Goal: Find contact information

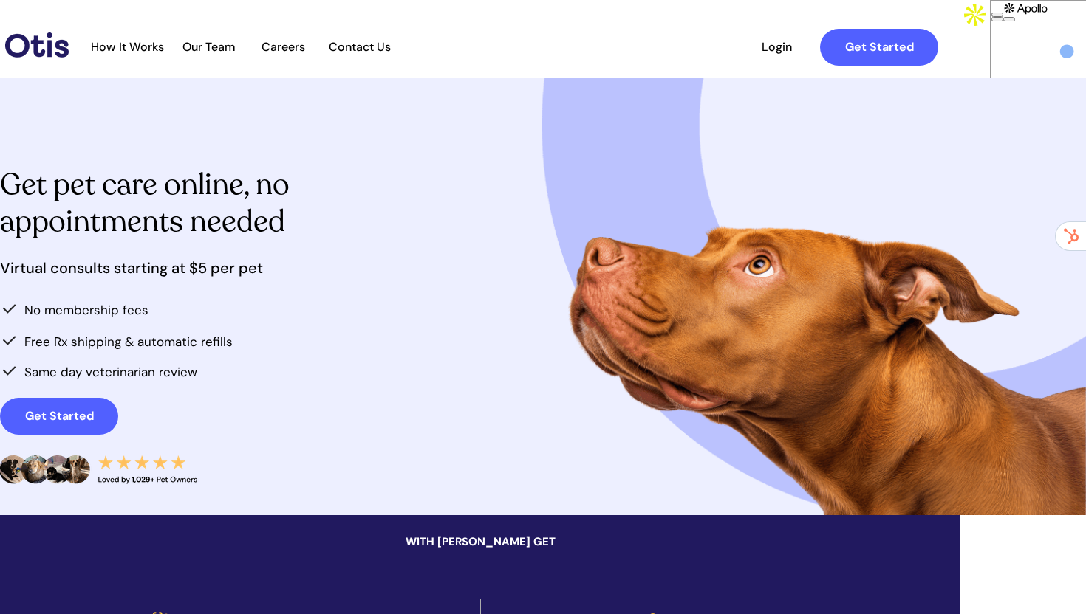
click at [398, 49] on span "Contact Us" at bounding box center [359, 47] width 78 height 14
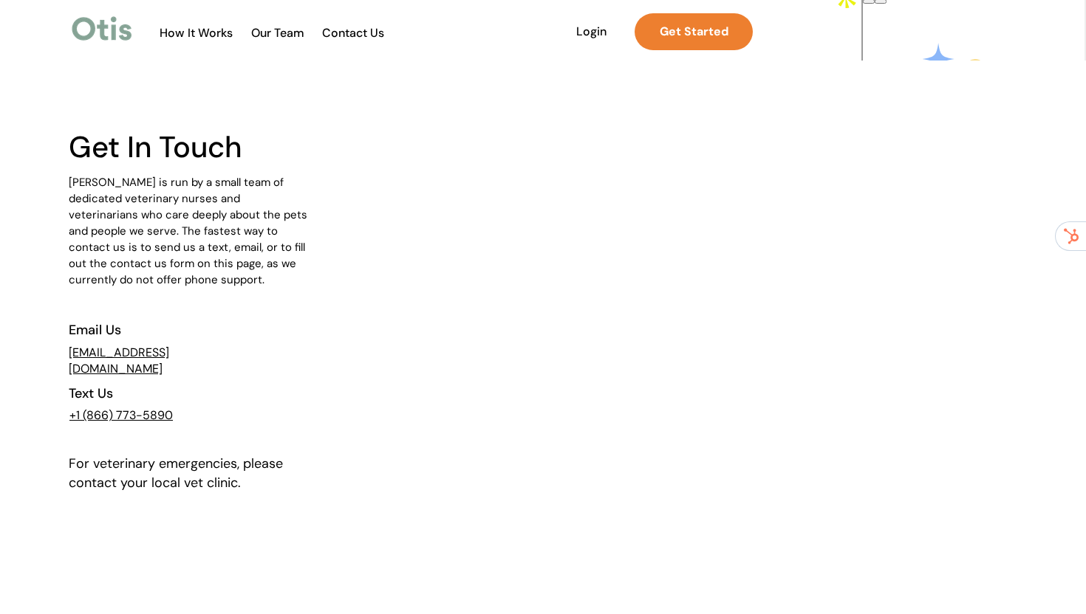
drag, startPoint x: 320, startPoint y: 426, endPoint x: 182, endPoint y: 411, distance: 139.0
click at [182, 411] on div at bounding box center [543, 425] width 1086 height 728
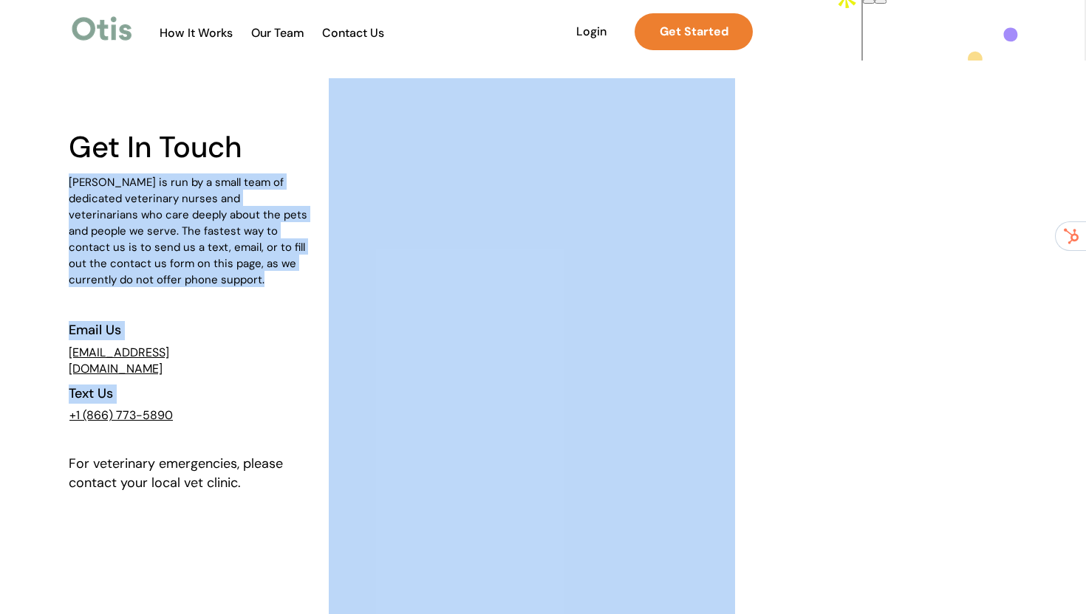
drag, startPoint x: 297, startPoint y: 417, endPoint x: 191, endPoint y: 414, distance: 105.6
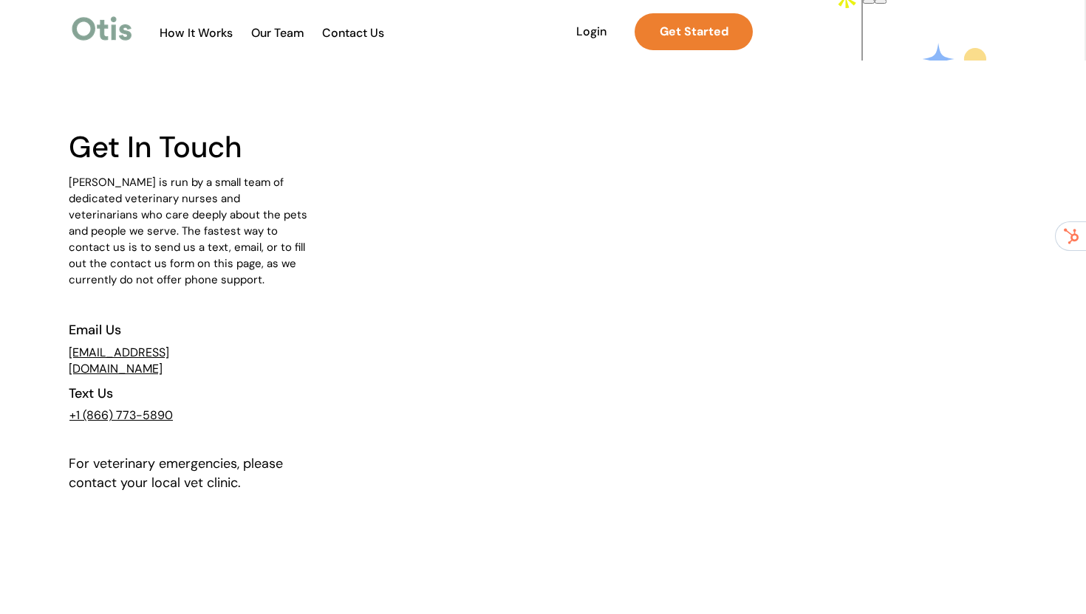
drag, startPoint x: 286, startPoint y: 423, endPoint x: 295, endPoint y: 423, distance: 9.6
click at [191, 423] on div at bounding box center [130, 419] width 123 height 30
drag, startPoint x: 305, startPoint y: 411, endPoint x: 198, endPoint y: 408, distance: 107.1
click at [182, 409] on p "+1 (866) 773- 5890" at bounding box center [125, 415] width 112 height 13
copy span "+1 (866) 773- 5890"
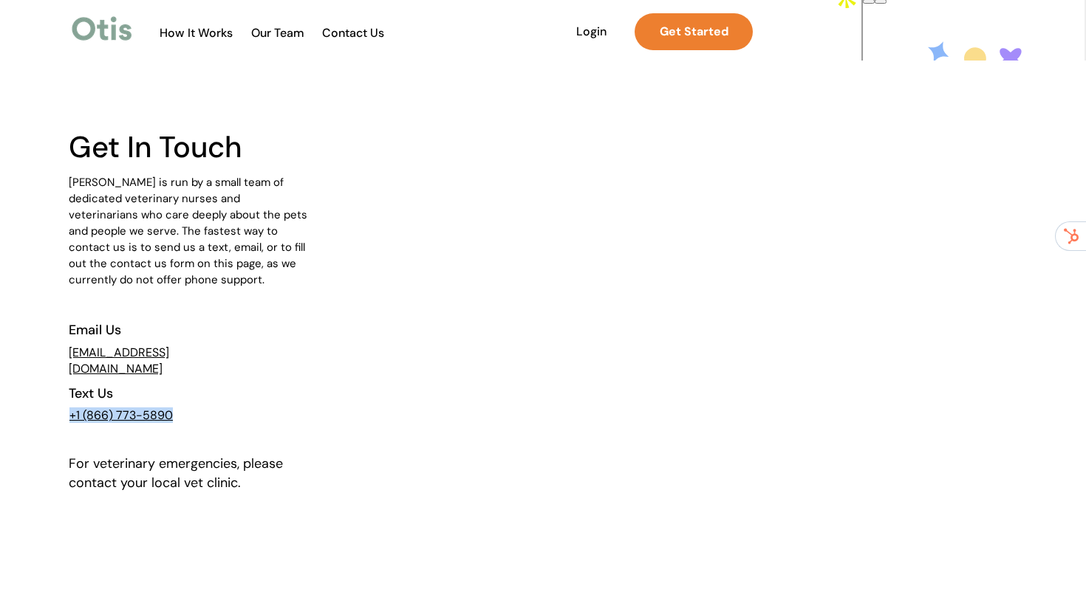
scroll to position [30, 0]
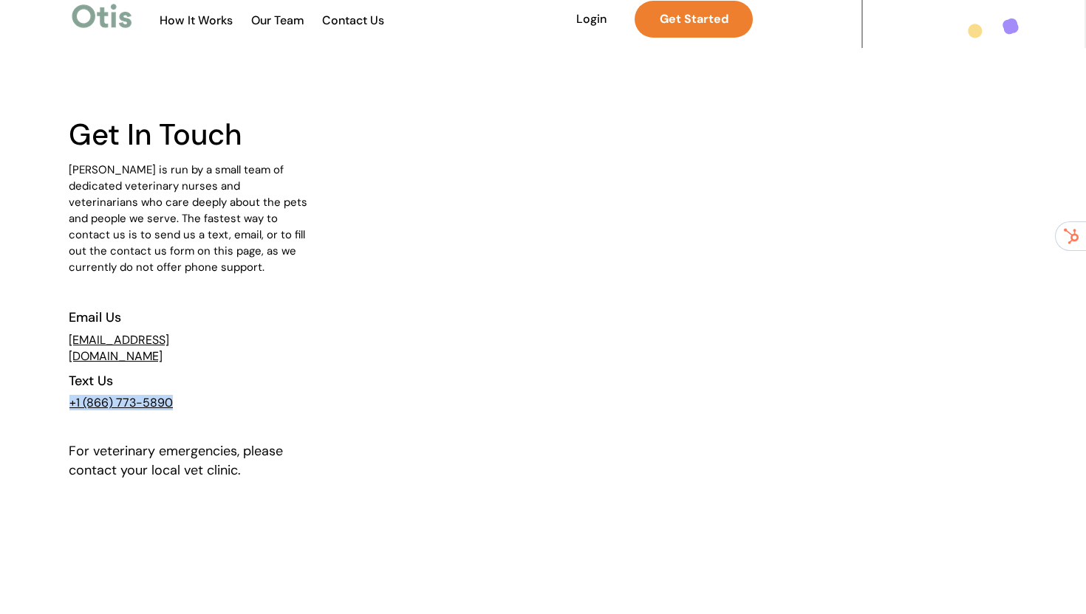
copy span "+1 (866) 773- 5890"
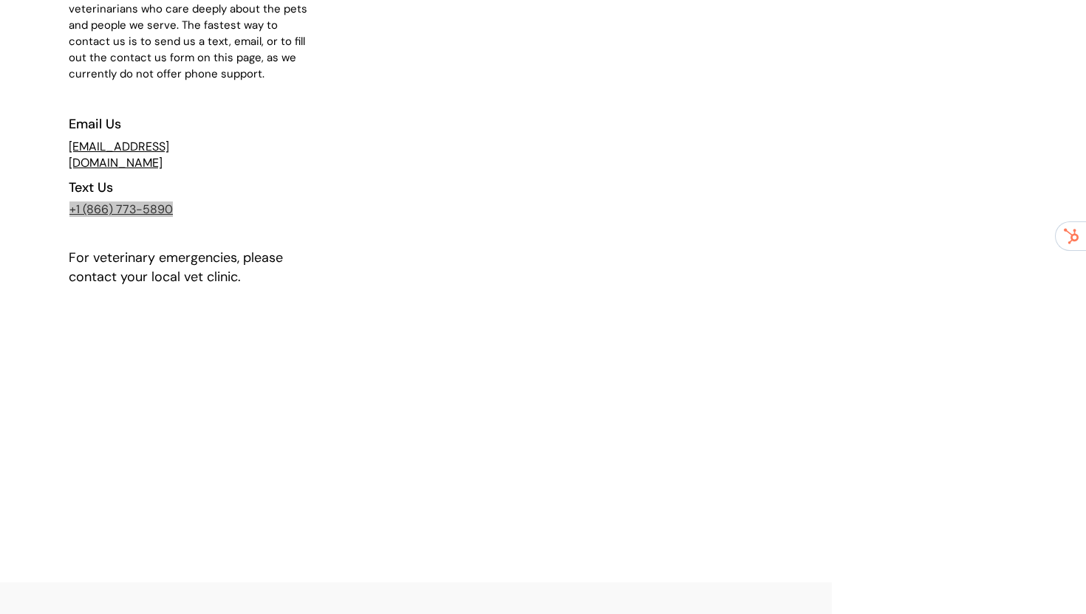
scroll to position [0, 0]
